Goal: Task Accomplishment & Management: Manage account settings

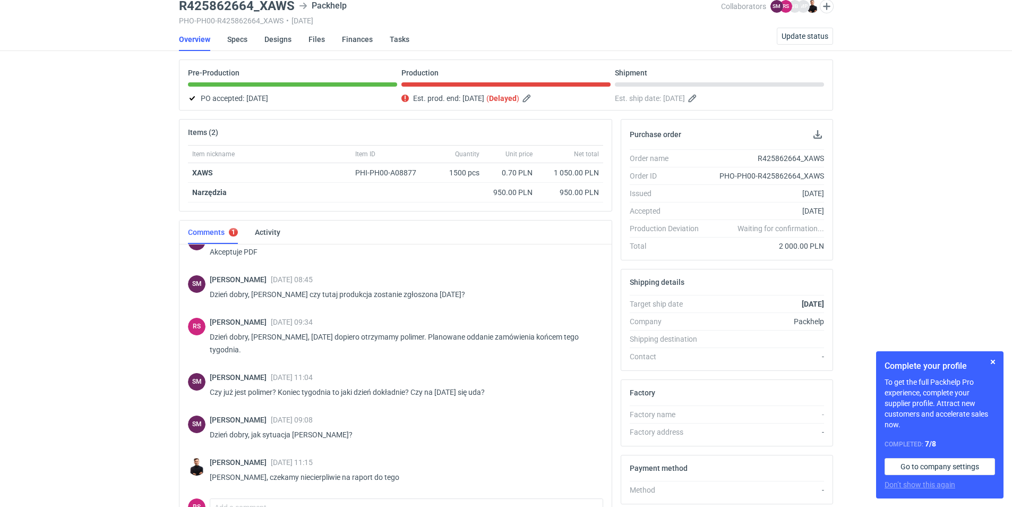
scroll to position [30, 0]
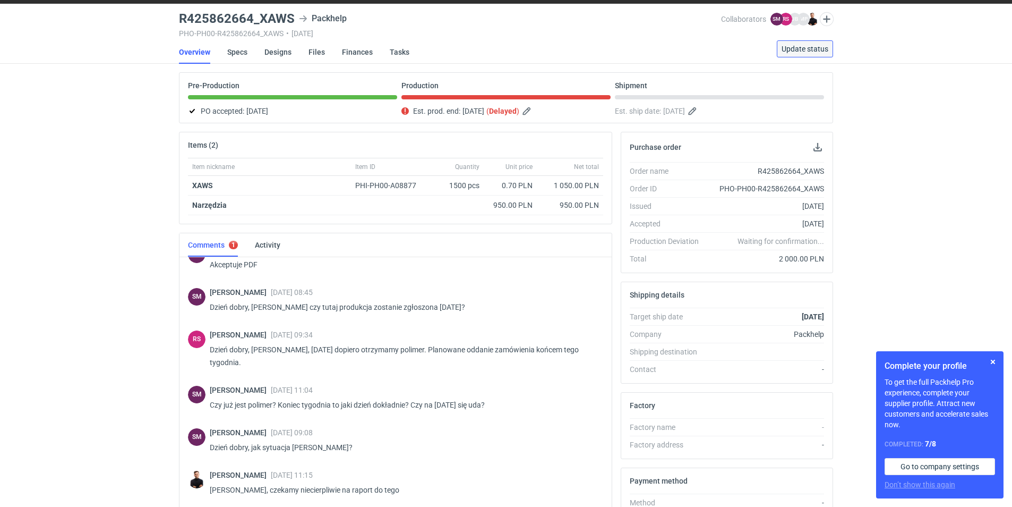
click at [808, 49] on span "Update status" at bounding box center [805, 48] width 47 height 7
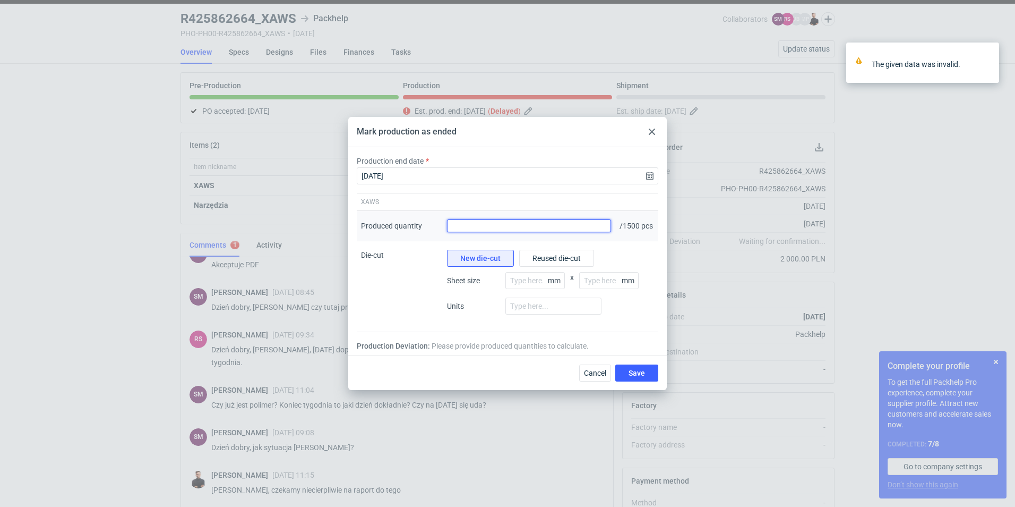
click at [498, 221] on input "Produced quantity" at bounding box center [529, 225] width 164 height 13
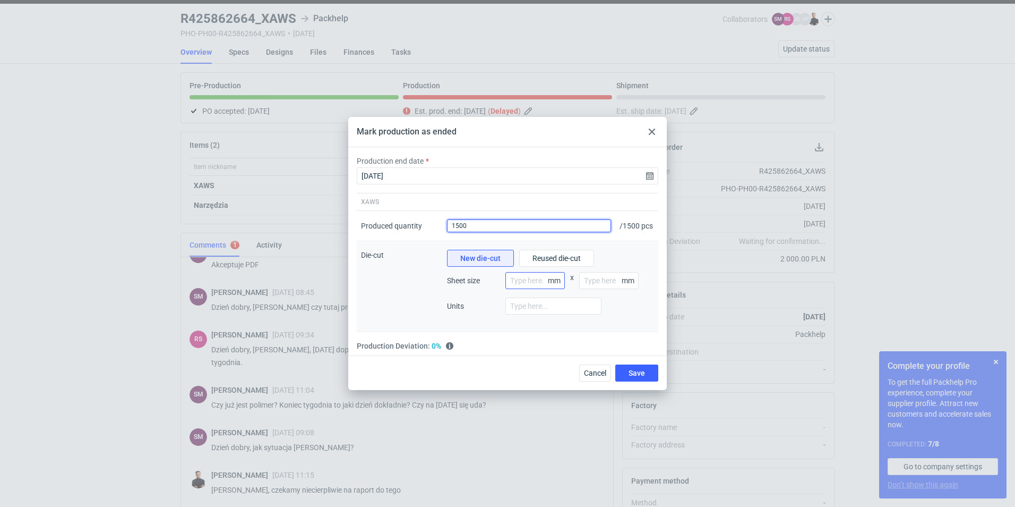
type input "1500"
click at [529, 285] on input "number" at bounding box center [535, 280] width 59 height 17
type input "800"
click at [593, 280] on input "number" at bounding box center [608, 280] width 59 height 17
type input "1200"
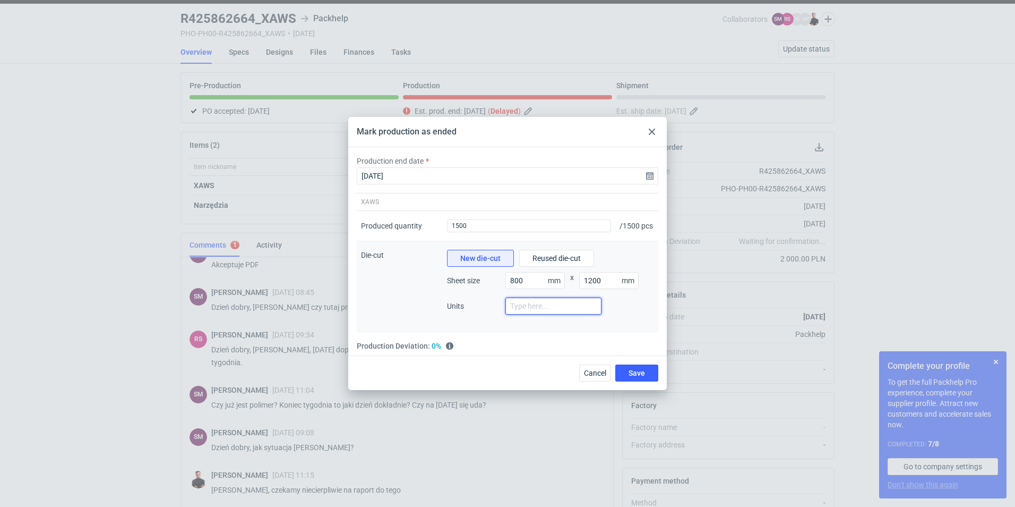
click at [552, 313] on input "number" at bounding box center [554, 305] width 96 height 17
type input "1"
click at [632, 372] on span "Save" at bounding box center [637, 372] width 16 height 7
